Goal: Navigation & Orientation: Go to known website

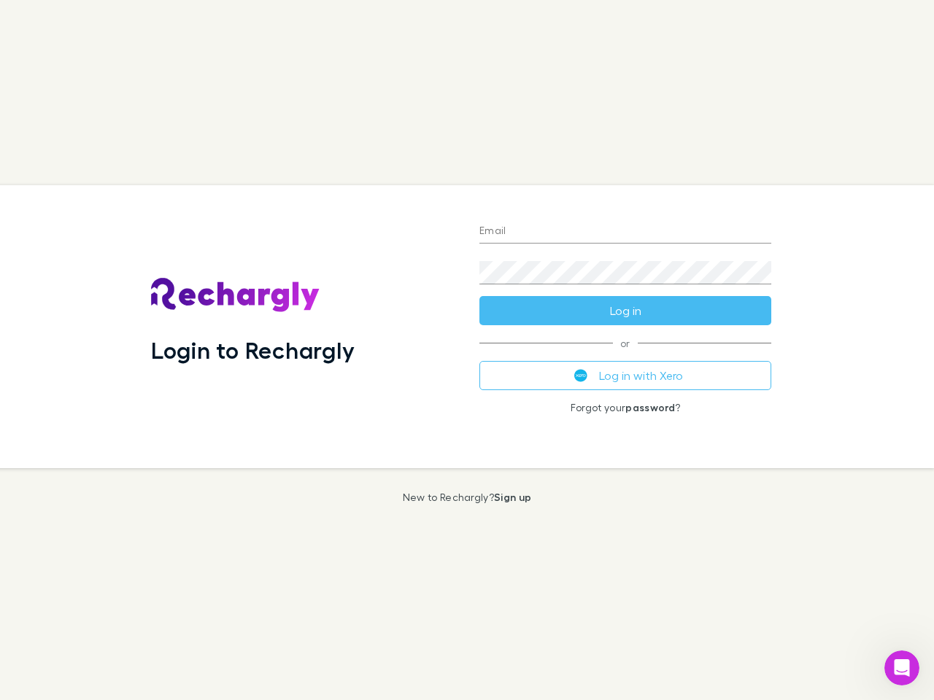
click at [467, 350] on div "Login to Rechargly" at bounding box center [303, 326] width 328 height 283
click at [625, 232] on input "Email" at bounding box center [625, 231] width 292 height 23
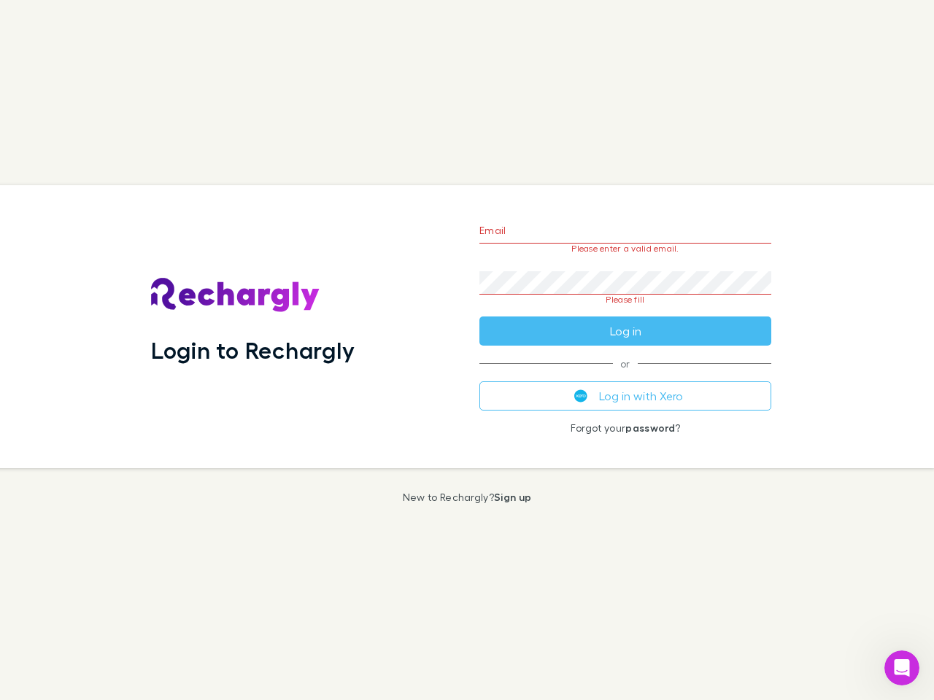
click at [625, 311] on form "Email Please enter a valid email. Password Please fill Log in" at bounding box center [625, 277] width 292 height 137
click at [625, 376] on div "Email Please enter a valid email. Password Please fill Log in or Log in with Xe…" at bounding box center [625, 326] width 315 height 283
